Goal: Transaction & Acquisition: Purchase product/service

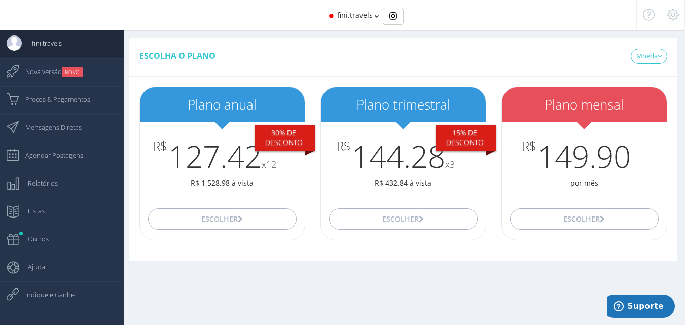
click at [347, 282] on div "Você esta sendo redirecionado para a página de pagamento. Clique aqui para ir p…" at bounding box center [399, 167] width 574 height 335
click at [376, 14] on icon at bounding box center [377, 16] width 5 height 7
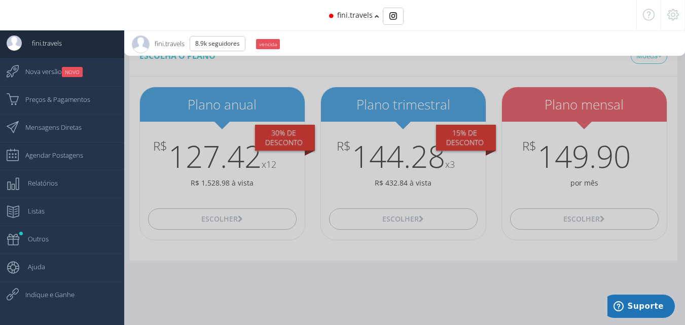
click at [376, 14] on icon at bounding box center [377, 16] width 5 height 7
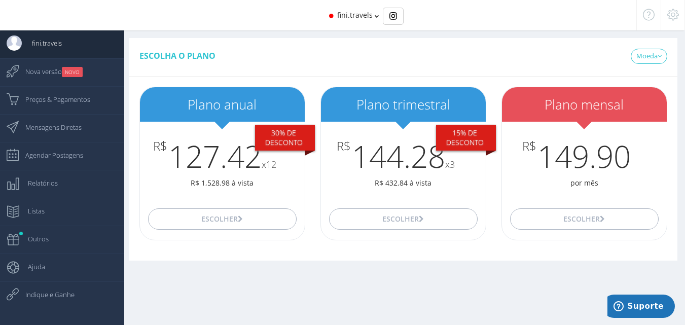
click at [376, 14] on icon at bounding box center [377, 16] width 5 height 7
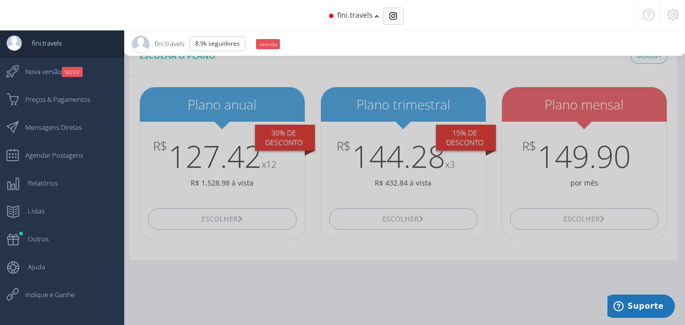
click at [274, 40] on small "vencida" at bounding box center [268, 44] width 24 height 10
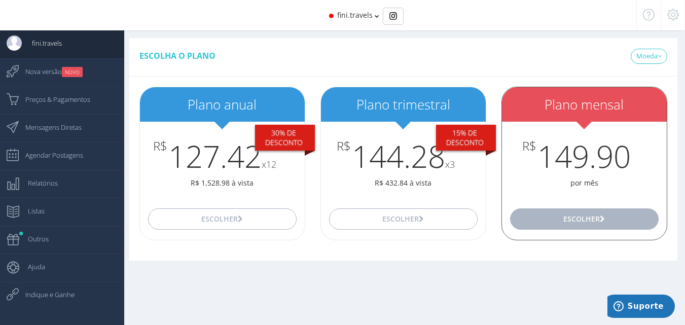
click at [605, 210] on button "Escolher" at bounding box center [584, 219] width 148 height 21
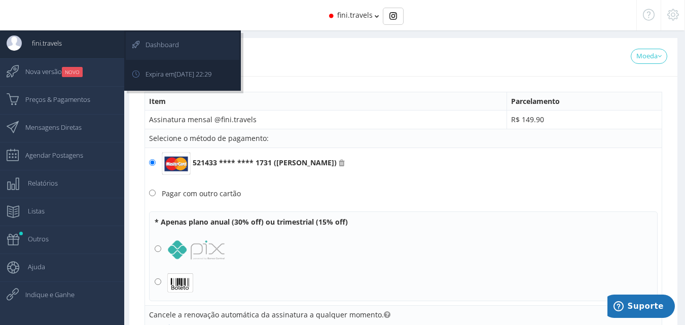
click at [156, 37] on span "Dashboard" at bounding box center [157, 44] width 44 height 25
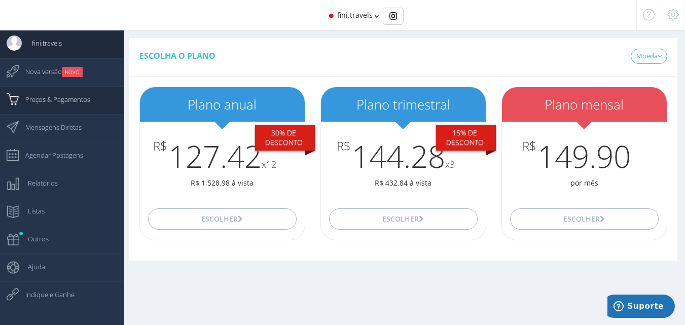
click at [49, 91] on span "Preços & Pagamentos" at bounding box center [52, 99] width 75 height 25
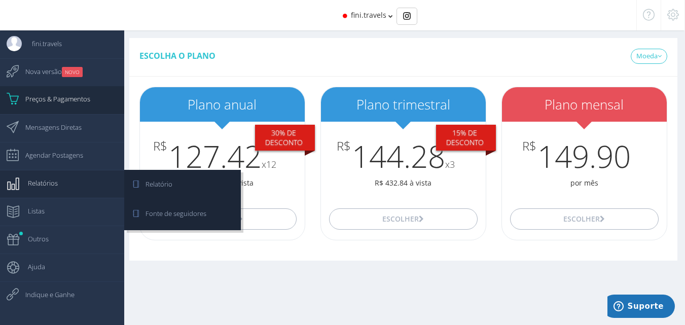
click at [51, 178] on span "Relatórios" at bounding box center [38, 182] width 40 height 25
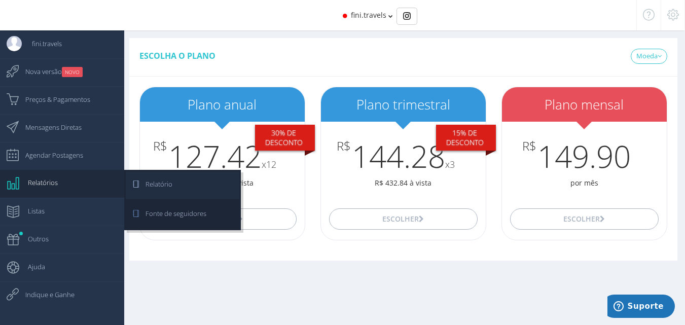
click at [158, 186] on span "Relatório" at bounding box center [153, 183] width 37 height 25
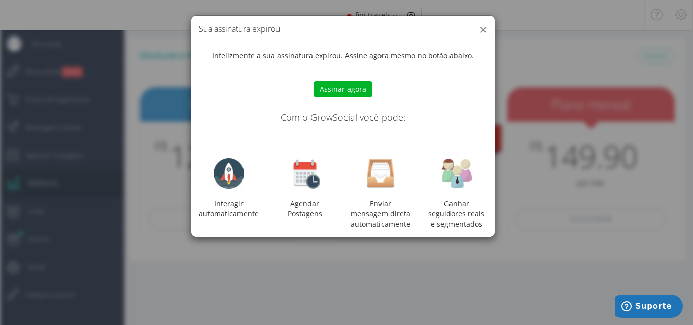
click at [481, 27] on button "×" at bounding box center [483, 30] width 8 height 14
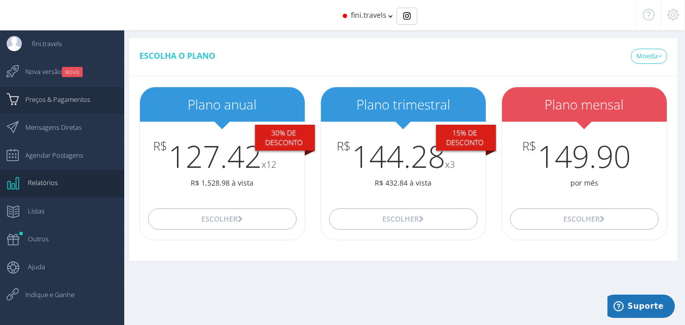
click at [69, 100] on span "Preços & Pagamentos" at bounding box center [52, 99] width 75 height 25
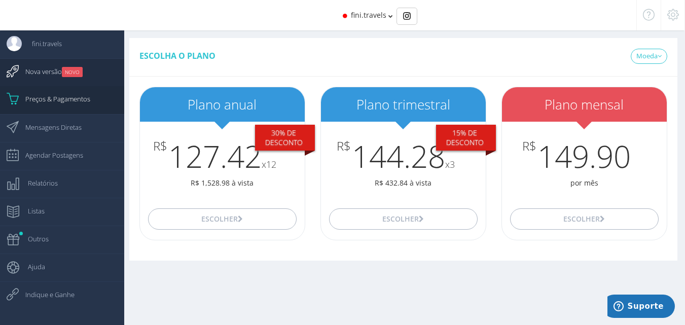
click at [56, 67] on span "Nova versão NOVO" at bounding box center [48, 71] width 67 height 25
